Goal: Information Seeking & Learning: Check status

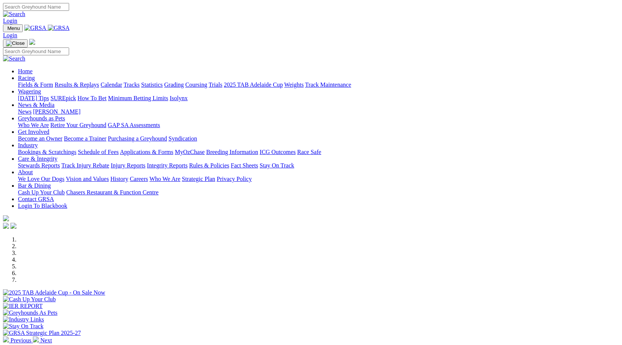
click at [99, 81] on link "Results & Replays" at bounding box center [77, 84] width 44 height 6
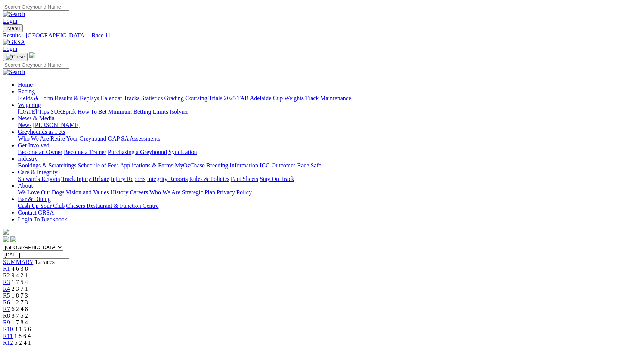
click at [524, 339] on div "R12 5 2 4 1" at bounding box center [311, 342] width 616 height 7
click at [391, 312] on div "R8 8 7 5 2" at bounding box center [311, 315] width 616 height 7
click at [28, 299] on span "1 2 7 3" at bounding box center [20, 302] width 16 height 6
click at [316, 299] on div "R6 1 2 7 3" at bounding box center [311, 302] width 616 height 7
click at [43, 95] on link "Fields & Form" at bounding box center [35, 98] width 35 height 6
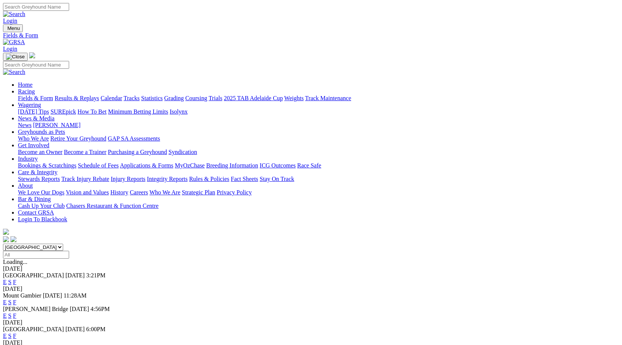
click at [16, 279] on link "F" at bounding box center [14, 282] width 3 height 6
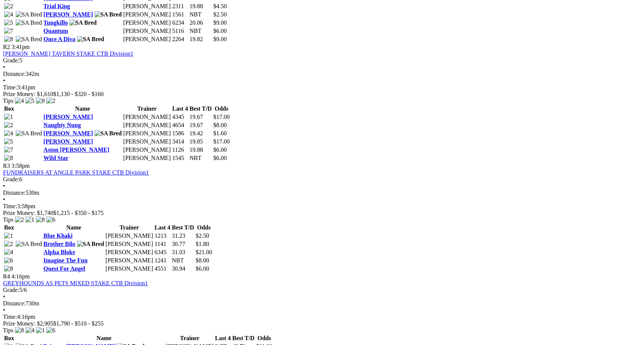
scroll to position [448, 0]
